Goal: Information Seeking & Learning: Check status

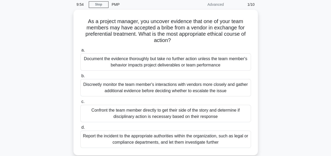
scroll to position [53, 0]
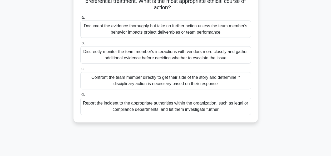
click at [135, 106] on div "Report the incident to the appropriate authorities within the organization, suc…" at bounding box center [165, 106] width 171 height 17
click at [80, 97] on input "d. Report the incident to the appropriate authorities within the organization, …" at bounding box center [80, 94] width 0 height 3
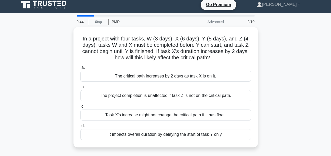
scroll to position [0, 0]
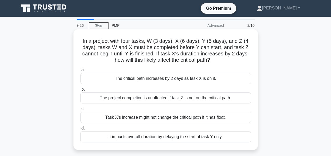
click at [130, 79] on div "The critical path increases by 2 days as task X is on it." at bounding box center [165, 78] width 171 height 11
click at [80, 72] on input "a. The critical path increases by 2 days as task X is on it." at bounding box center [80, 69] width 0 height 3
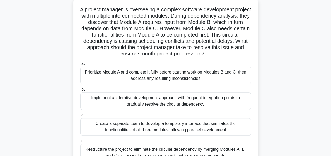
scroll to position [42, 0]
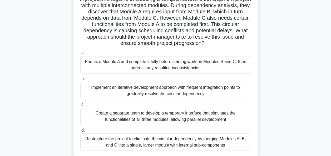
click at [102, 140] on div "Restructure the project to eliminate the circular dependency by merging Modules…" at bounding box center [165, 142] width 171 height 17
click at [80, 132] on input "d. Restructure the project to eliminate the circular dependency by merging Modu…" at bounding box center [80, 130] width 0 height 3
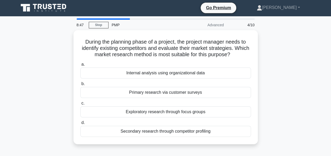
scroll to position [0, 0]
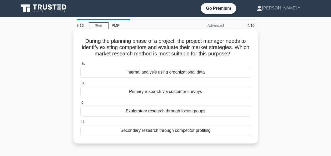
click at [113, 130] on div "Secondary research through competitor profiling" at bounding box center [165, 130] width 171 height 11
click at [80, 124] on input "d. Secondary research through competitor profiling" at bounding box center [80, 122] width 0 height 3
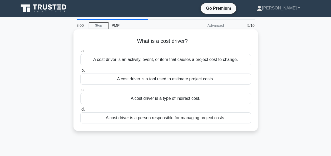
click at [113, 61] on div "A cost driver is an activity, event, or item that causes a project cost to chan…" at bounding box center [165, 59] width 171 height 11
click at [80, 53] on input "a. A cost driver is an activity, event, or item that causes a project cost to c…" at bounding box center [80, 50] width 0 height 3
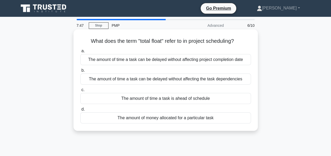
click at [94, 59] on div "The amount of time a task can be delayed without affecting project completion d…" at bounding box center [165, 59] width 171 height 11
click at [80, 53] on input "a. The amount of time a task can be delayed without affecting project completio…" at bounding box center [80, 50] width 0 height 3
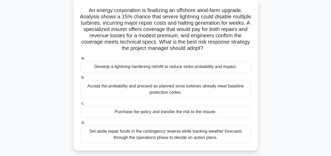
scroll to position [42, 0]
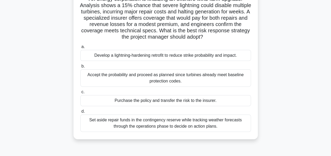
click at [116, 125] on div "Set aside repair funds in the contingency reserve while tracking weather foreca…" at bounding box center [165, 123] width 171 height 17
click at [80, 113] on input "d. Set aside repair funds in the contingency reserve while tracking weather for…" at bounding box center [80, 111] width 0 height 3
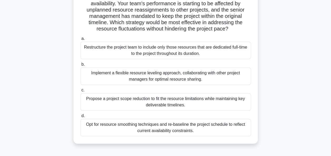
scroll to position [53, 0]
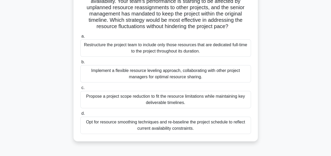
click at [91, 76] on div "Implement a flexible resource leveling approach, collaborating with other proje…" at bounding box center [165, 73] width 171 height 17
click at [80, 64] on input "b. Implement a flexible resource leveling approach, collaborating with other pr…" at bounding box center [80, 62] width 0 height 3
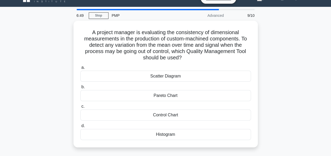
scroll to position [11, 0]
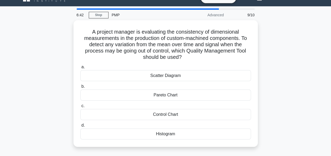
click at [91, 76] on div "Scatter Diagram" at bounding box center [165, 75] width 171 height 11
click at [80, 69] on input "a. Scatter Diagram" at bounding box center [80, 67] width 0 height 3
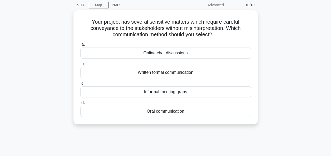
scroll to position [21, 0]
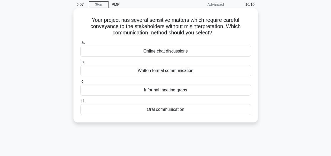
click at [150, 108] on div "Oral communication" at bounding box center [165, 109] width 171 height 11
click at [80, 103] on input "d. Oral communication" at bounding box center [80, 101] width 0 height 3
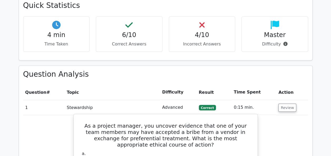
scroll to position [410, 0]
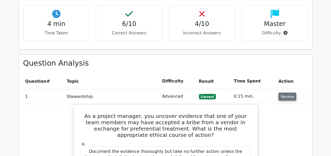
click at [284, 93] on button "Review" at bounding box center [287, 97] width 18 height 8
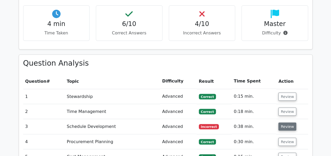
click at [282, 123] on button "Review" at bounding box center [287, 127] width 18 height 8
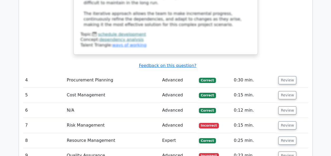
scroll to position [863, 0]
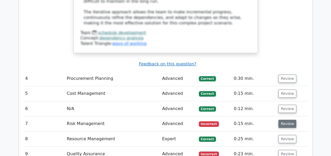
click at [280, 120] on button "Review" at bounding box center [287, 124] width 18 height 8
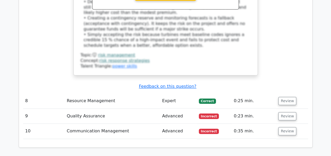
scroll to position [1231, 0]
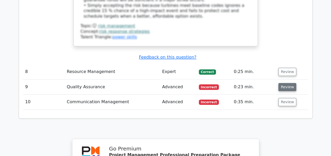
click at [284, 83] on button "Review" at bounding box center [287, 87] width 18 height 8
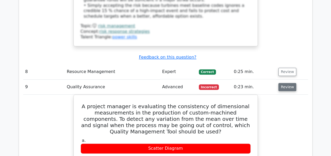
click at [279, 83] on button "Review" at bounding box center [287, 87] width 18 height 8
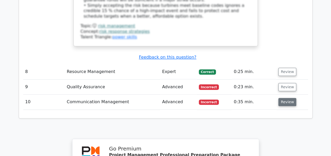
click at [282, 98] on button "Review" at bounding box center [287, 102] width 18 height 8
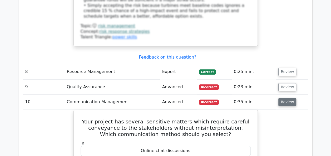
click at [282, 98] on button "Review" at bounding box center [287, 102] width 18 height 8
